Goal: Task Accomplishment & Management: Manage account settings

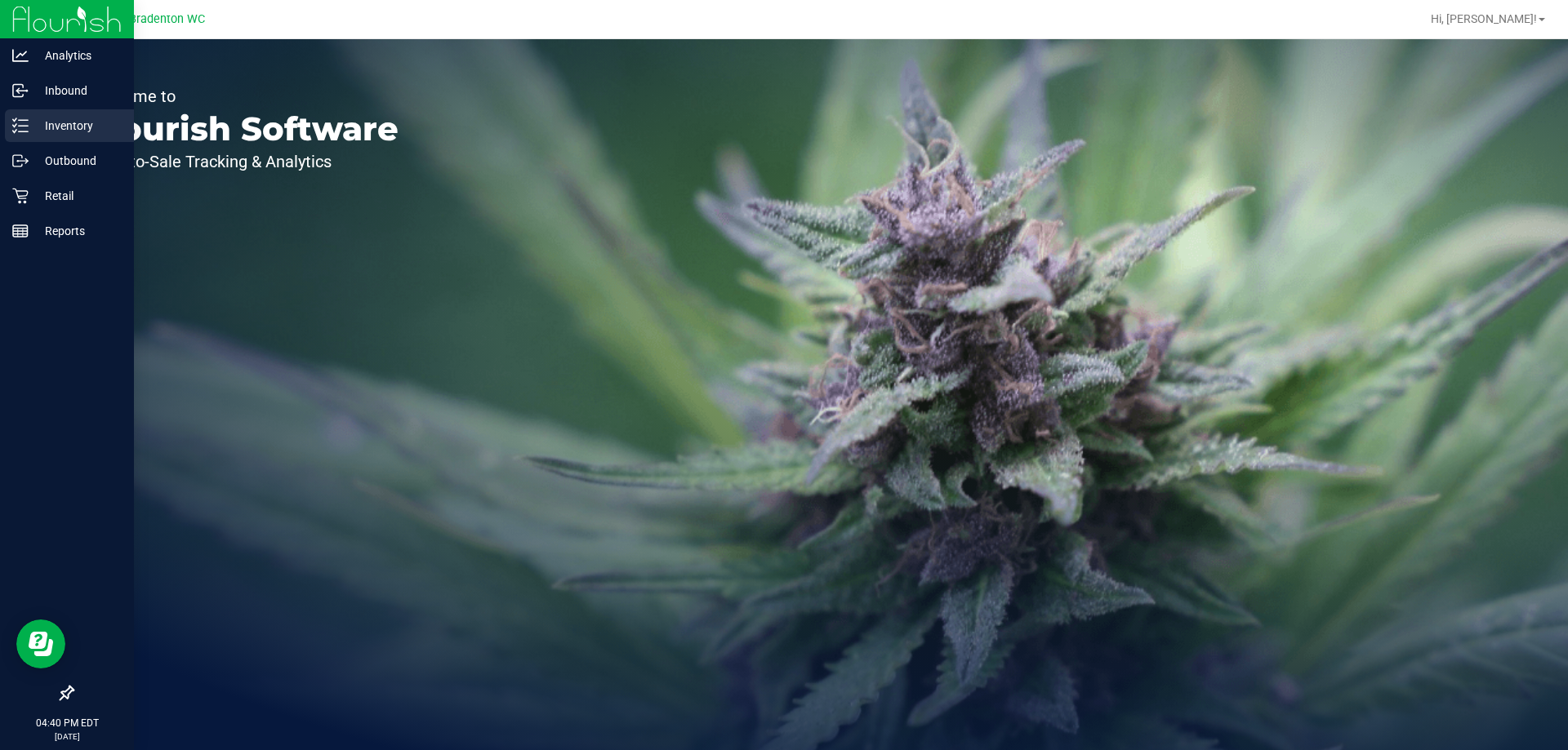
click at [23, 120] on line at bounding box center [23, 120] width 9 height 0
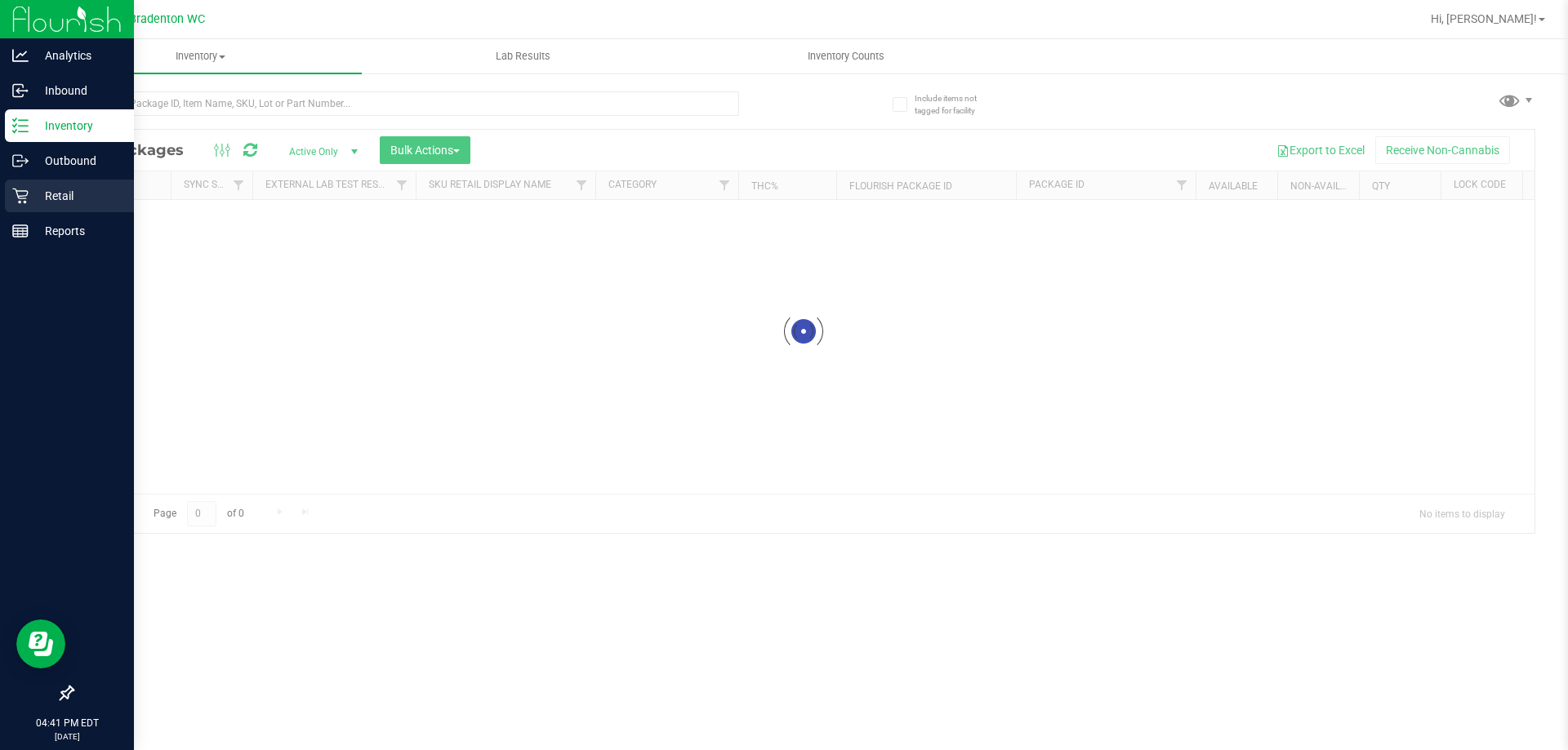
click at [80, 194] on p "Retail" at bounding box center [78, 196] width 98 height 20
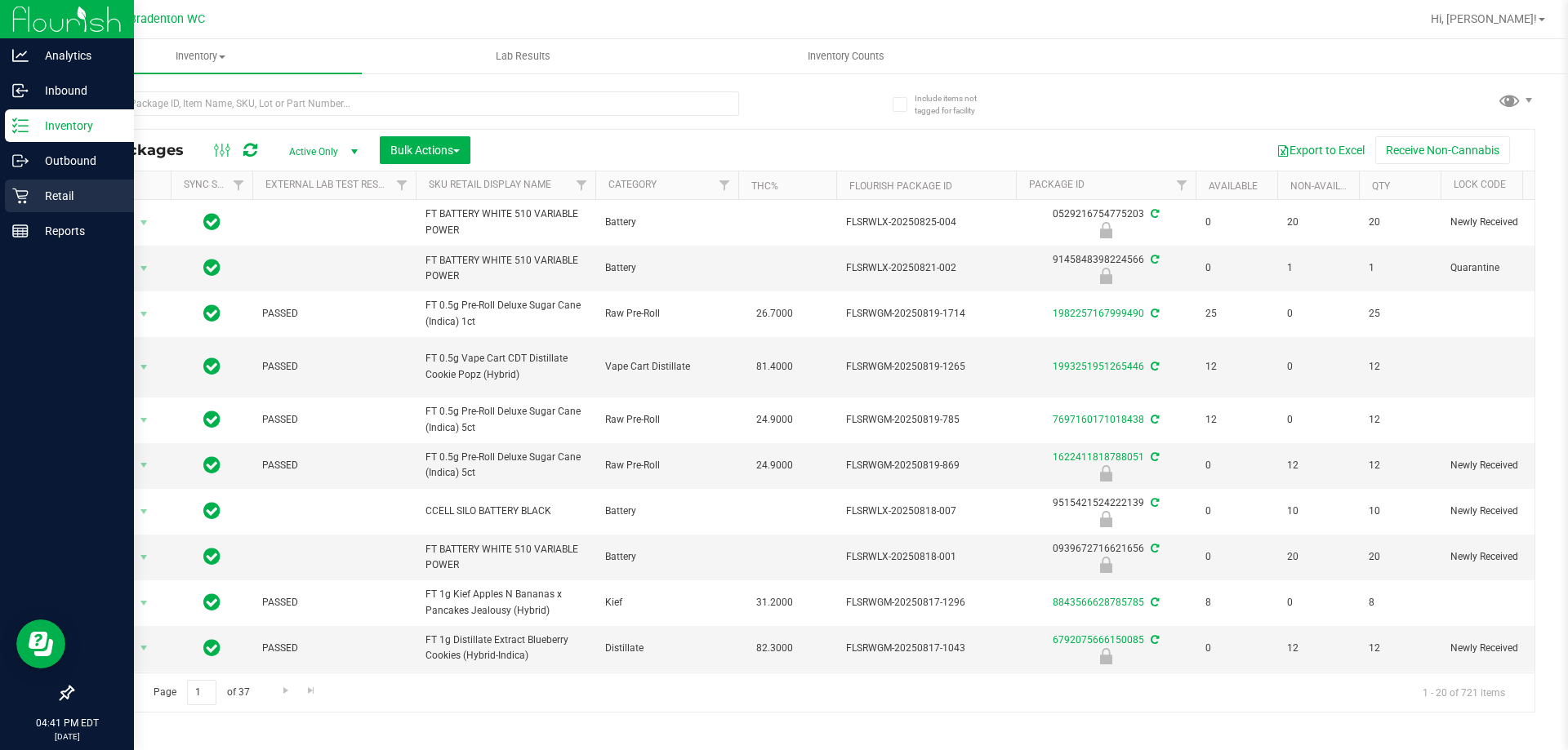
click at [61, 196] on p "Retail" at bounding box center [78, 196] width 98 height 20
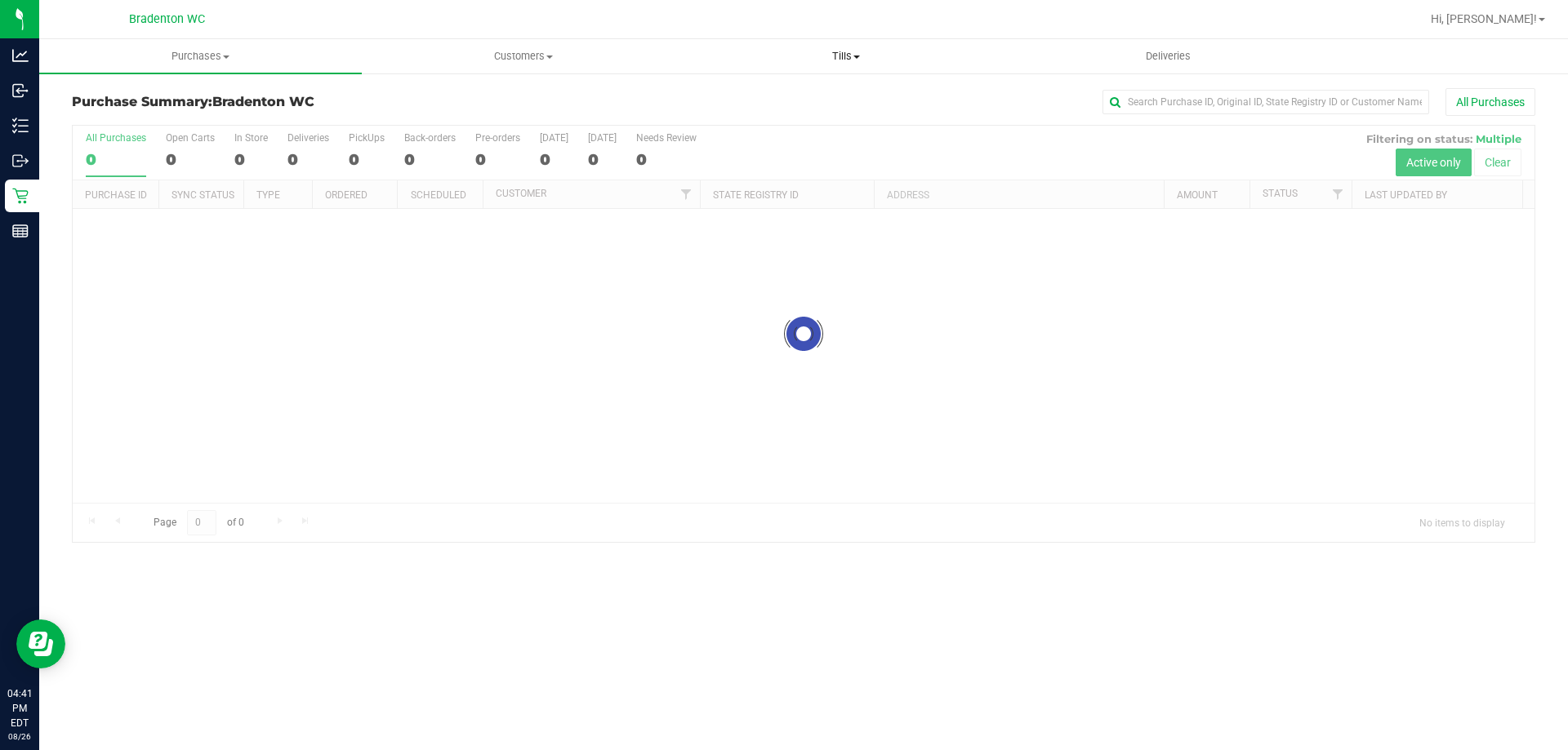
click at [861, 58] on span "Tills" at bounding box center [845, 56] width 321 height 15
click at [763, 96] on span "Manage tills" at bounding box center [739, 98] width 110 height 14
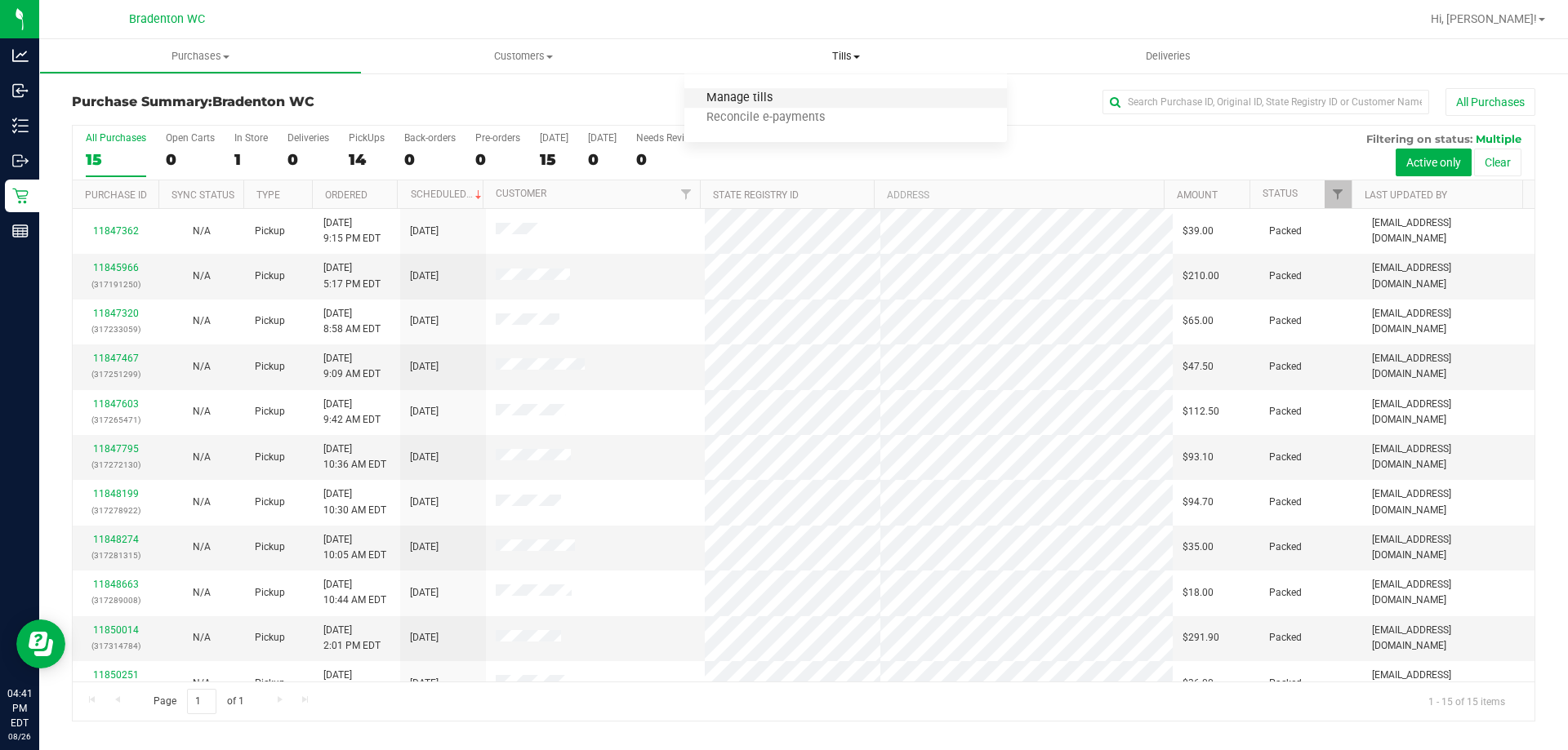
click at [742, 96] on span "Manage tills" at bounding box center [739, 98] width 110 height 14
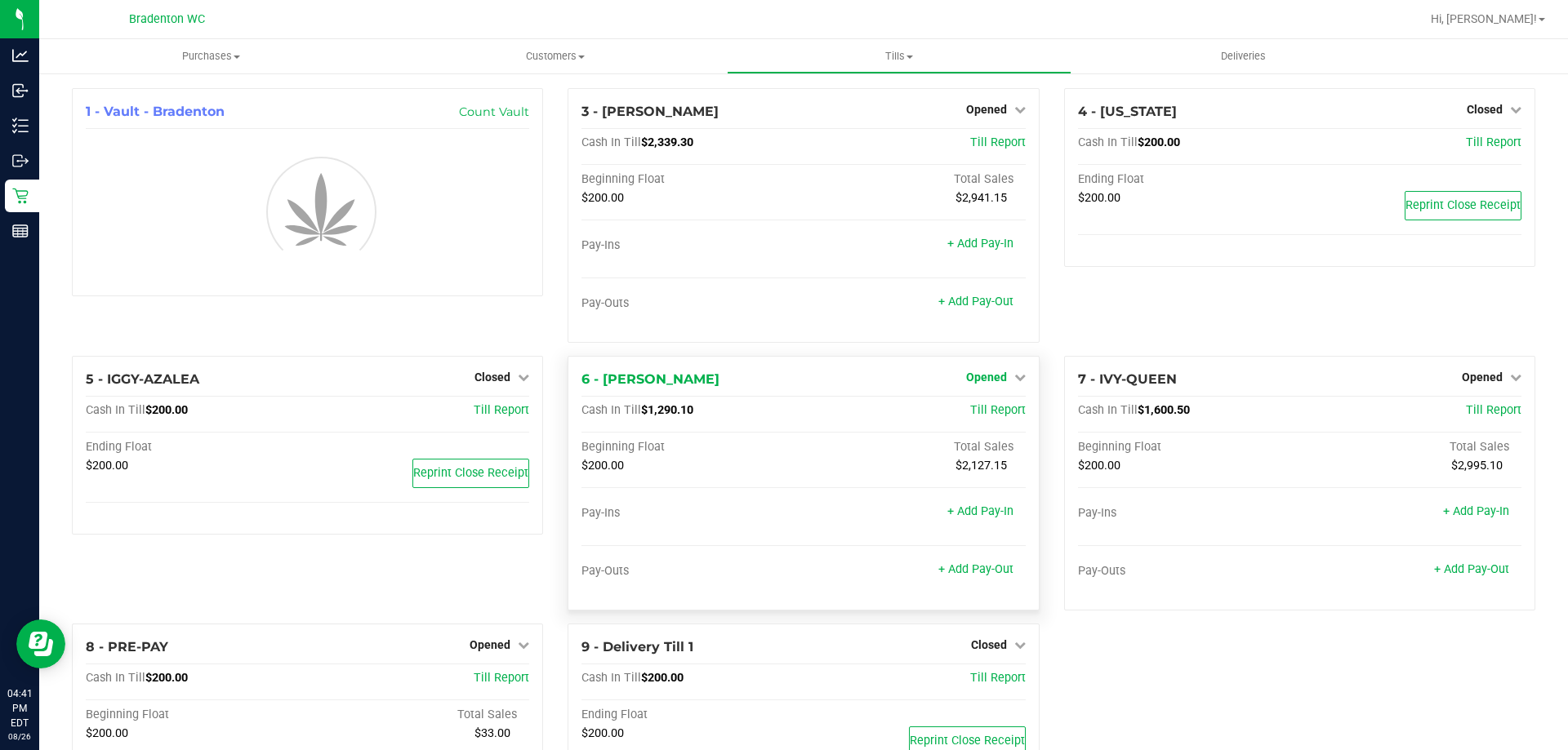
click at [991, 373] on span "Opened" at bounding box center [986, 377] width 41 height 13
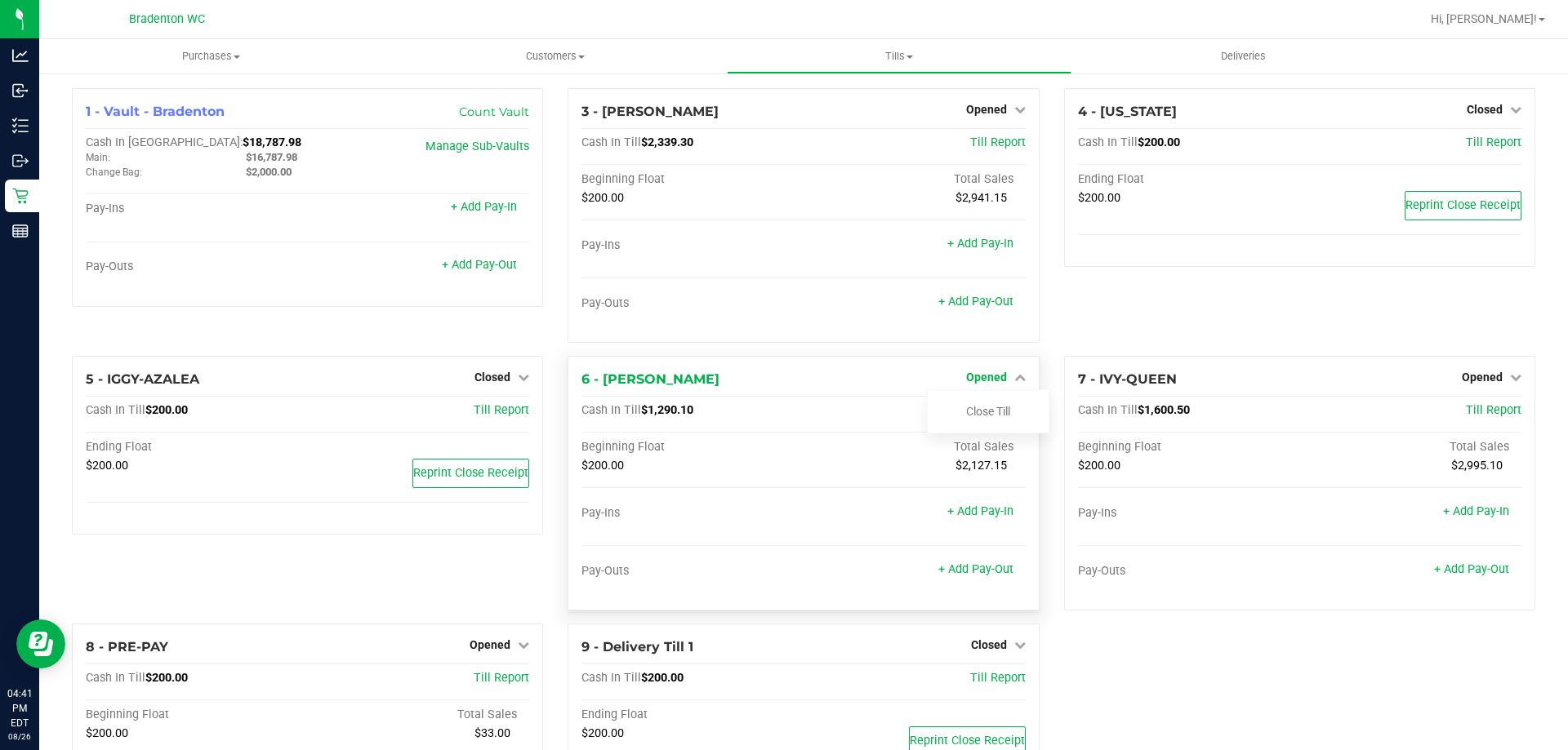
click at [967, 406] on link "Close Till" at bounding box center [987, 411] width 44 height 13
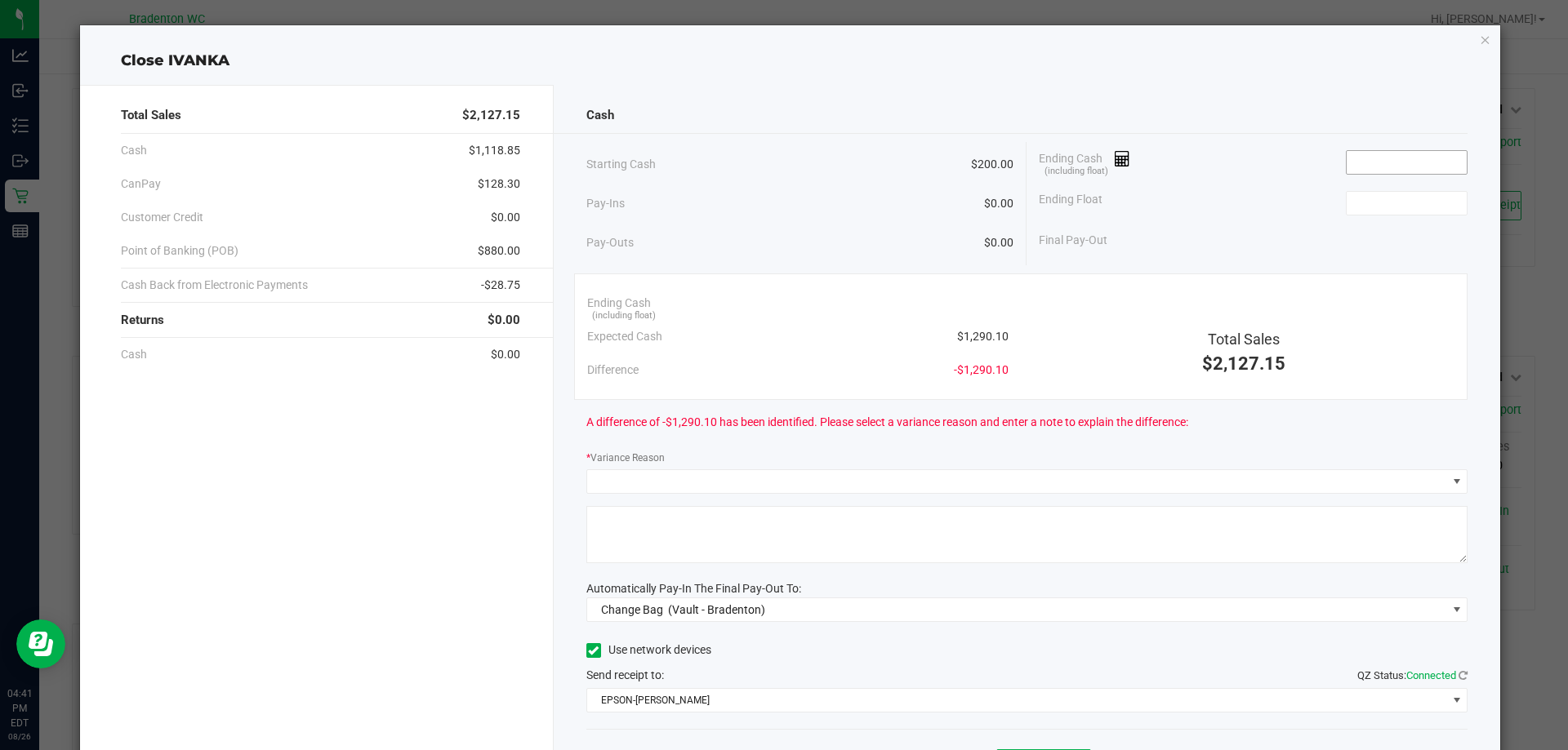
click at [1372, 160] on input at bounding box center [1406, 162] width 120 height 23
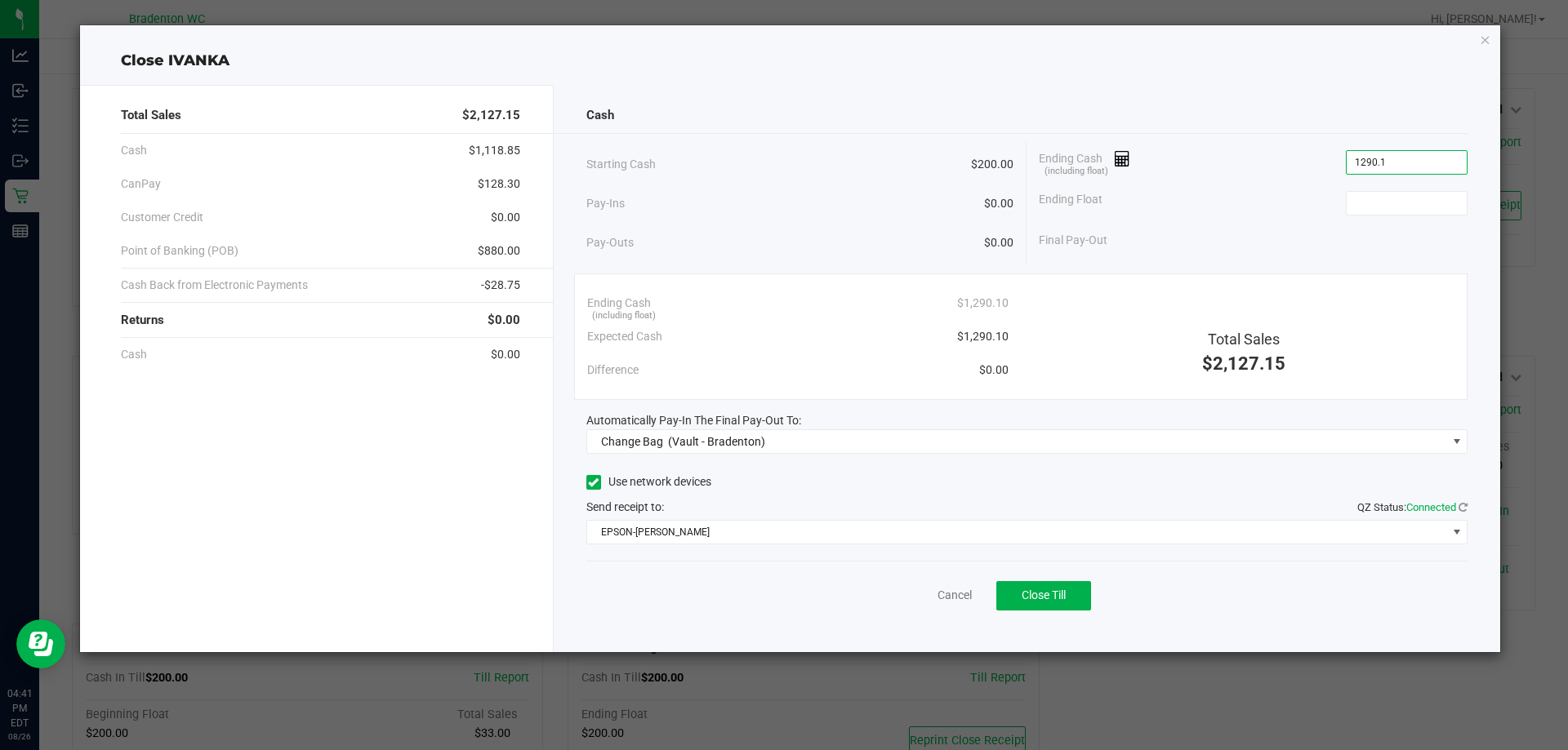
type input "$1,290.10"
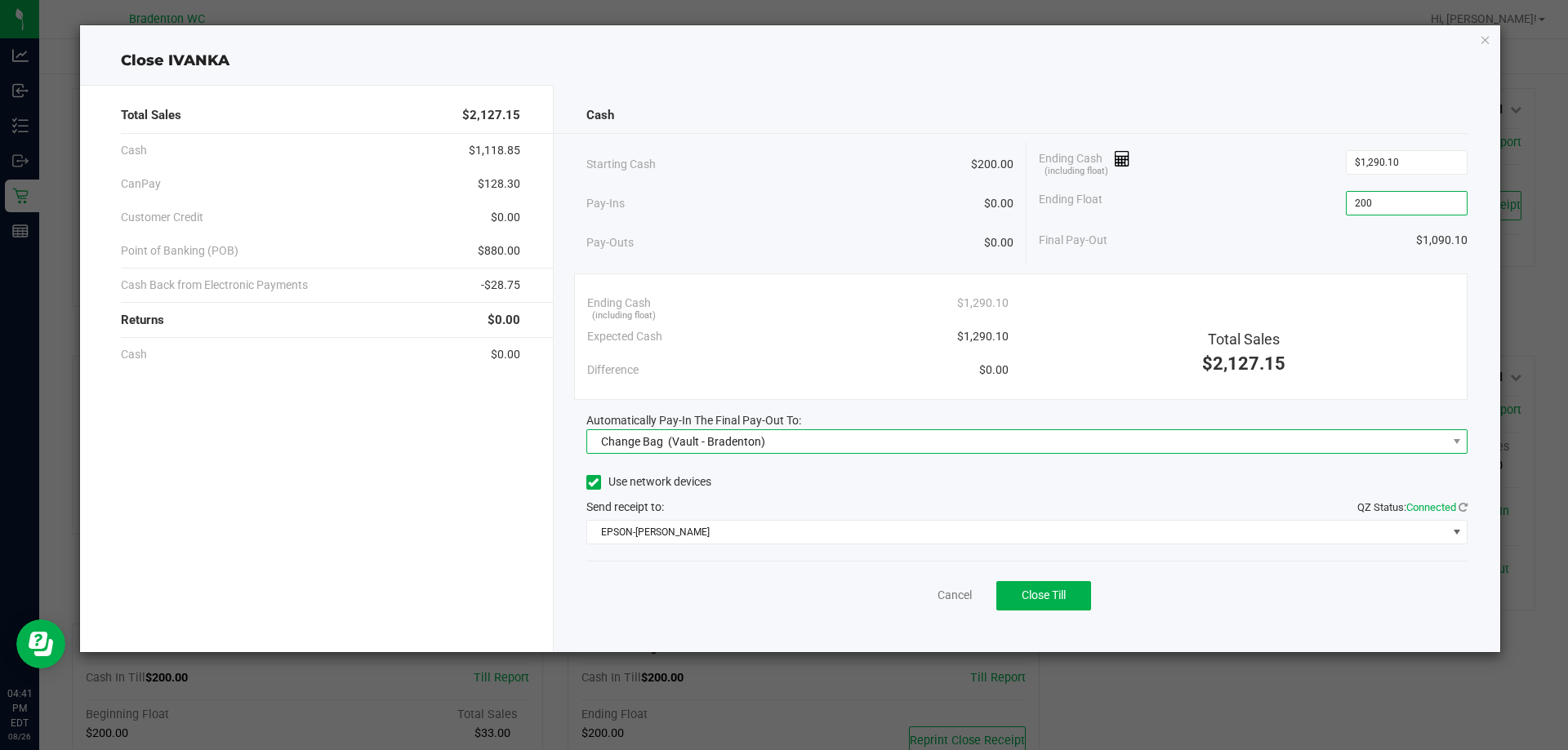
type input "$200.00"
click at [646, 443] on span "Change Bag" at bounding box center [632, 442] width 62 height 13
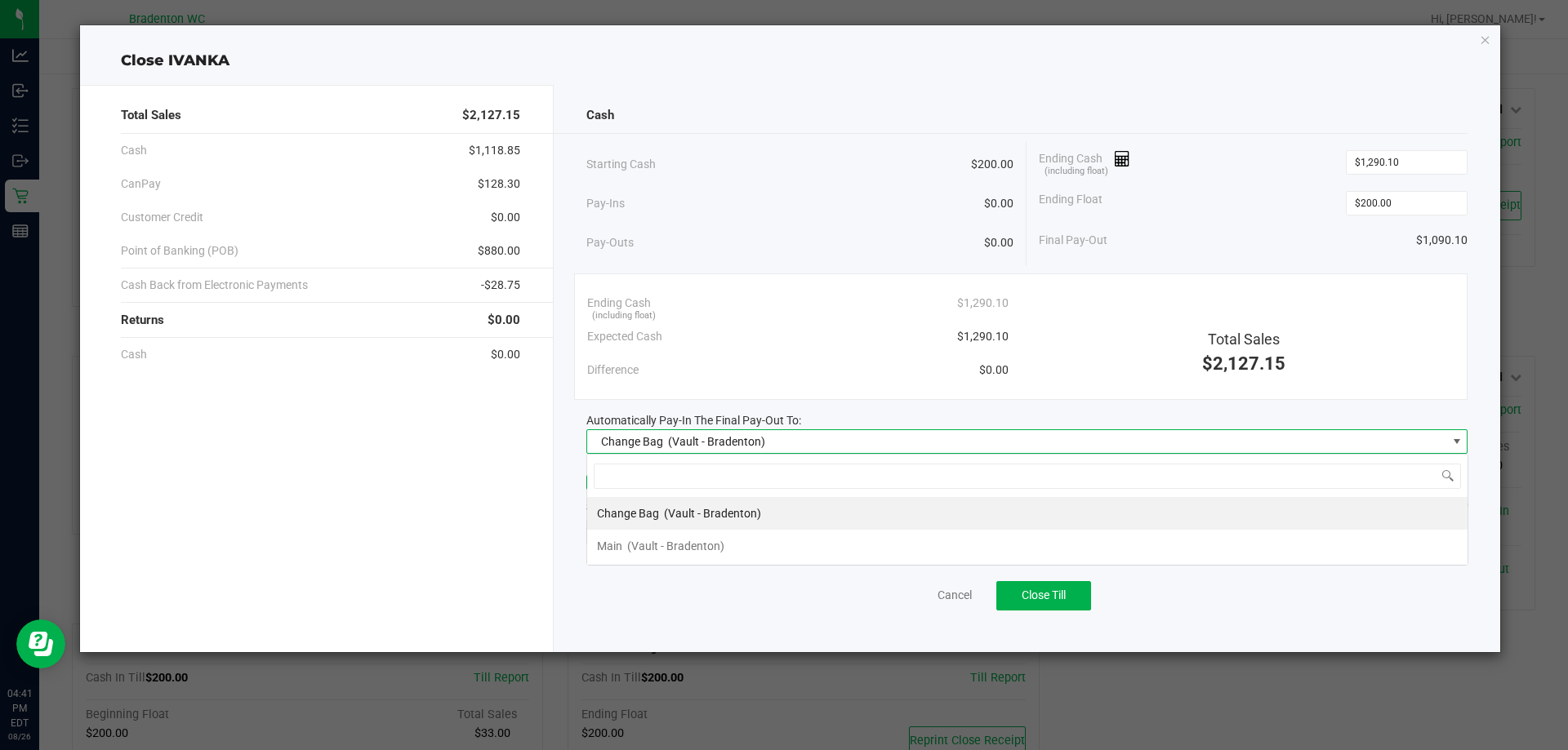
scroll to position [25, 881]
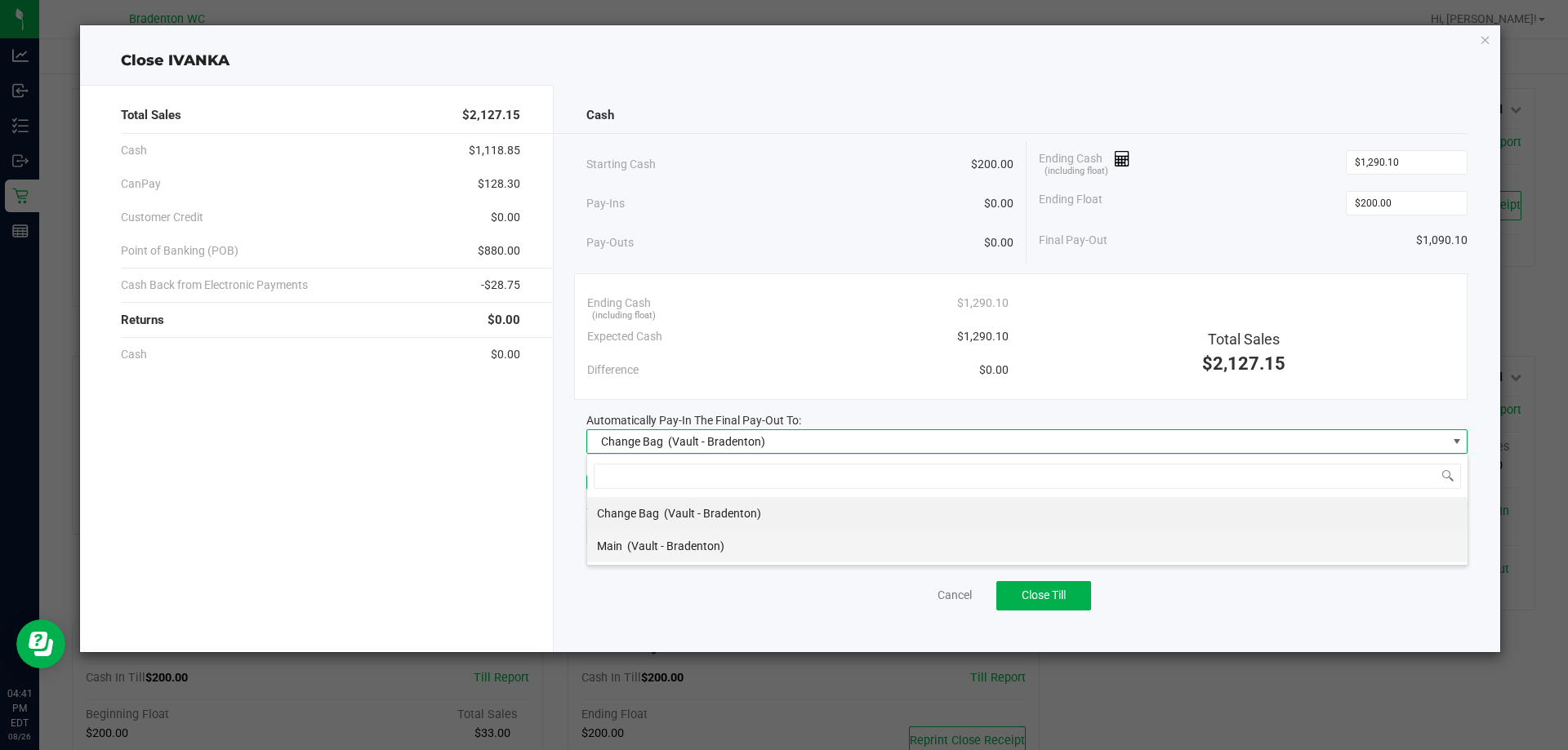
click at [664, 551] on span "(Vault - Bradenton)" at bounding box center [675, 546] width 97 height 13
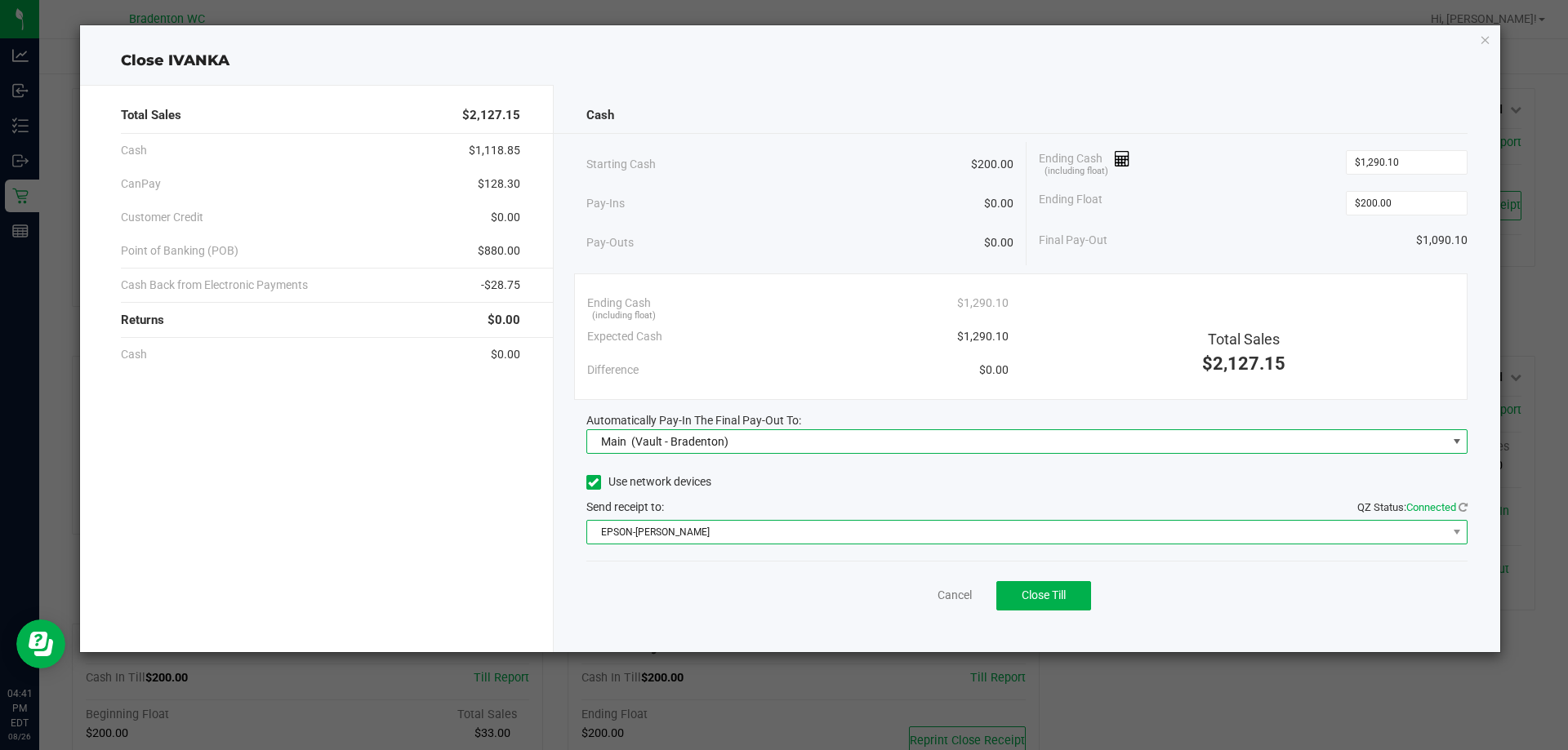
click at [884, 536] on span "EPSON-[PERSON_NAME]" at bounding box center [1017, 532] width 860 height 23
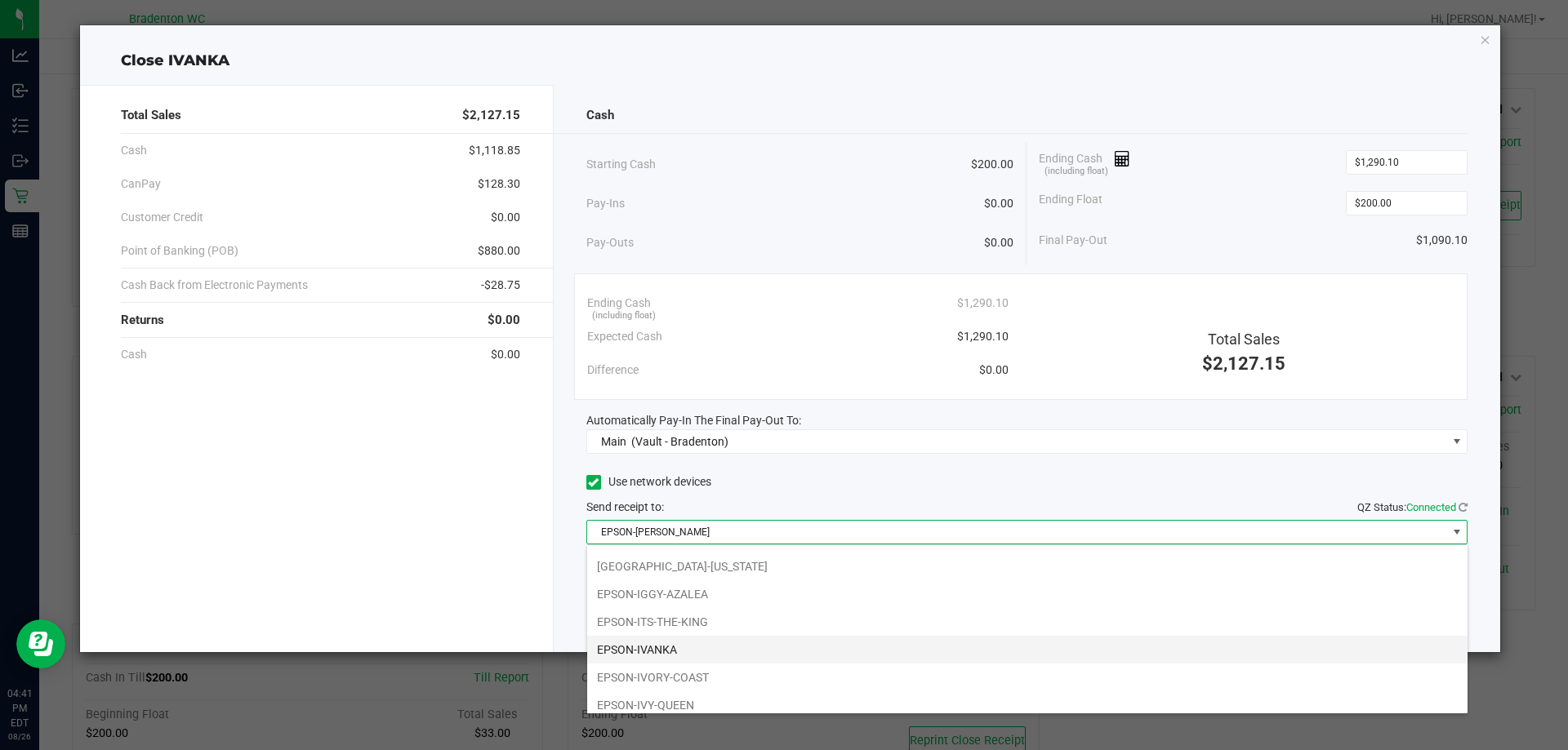
scroll to position [170, 0]
click at [726, 647] on li "EPSON-IVANKA" at bounding box center [1027, 642] width 880 height 28
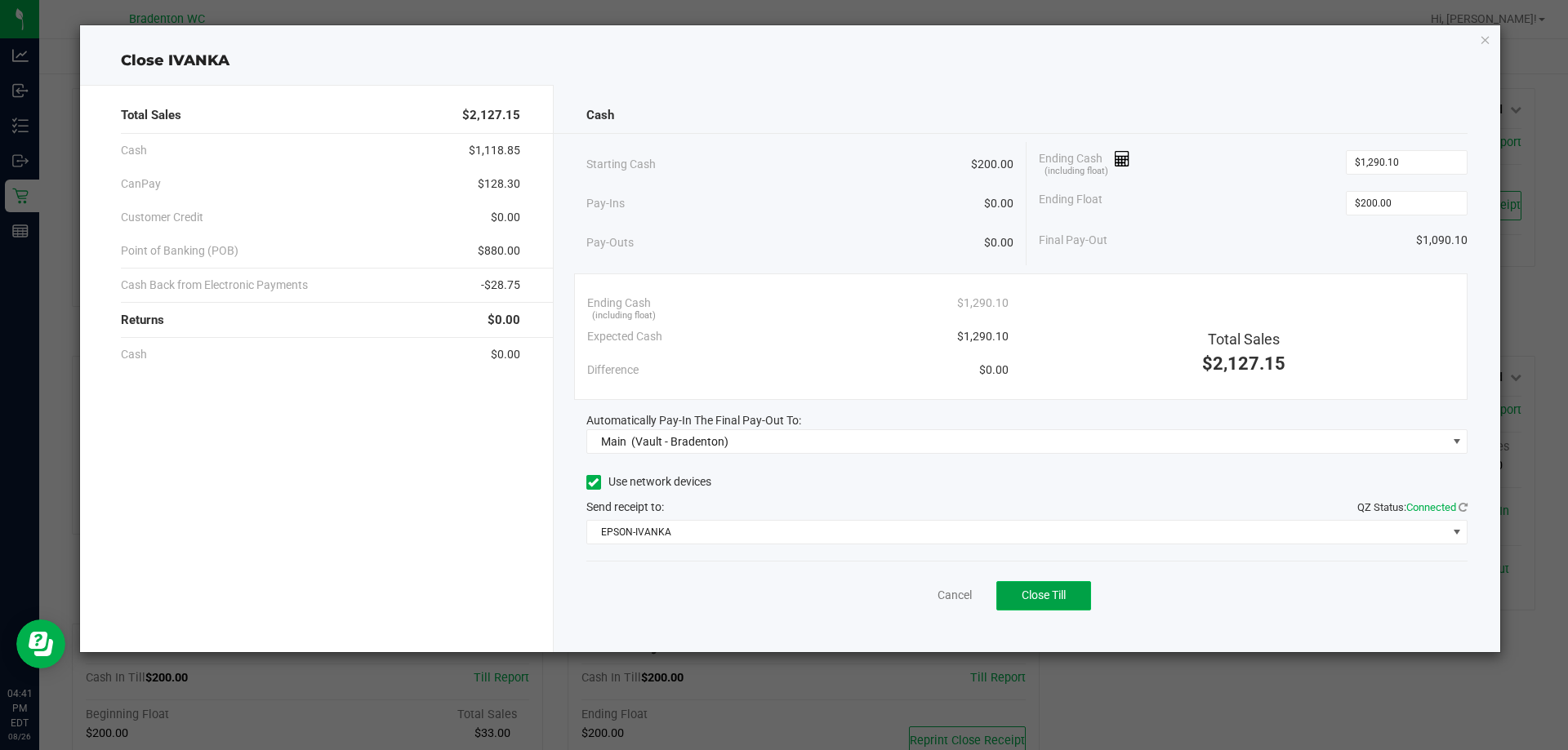
click at [1041, 582] on button "Close Till" at bounding box center [1044, 595] width 94 height 29
click at [901, 590] on link "Dismiss" at bounding box center [919, 595] width 39 height 17
